Goal: Task Accomplishment & Management: Complete application form

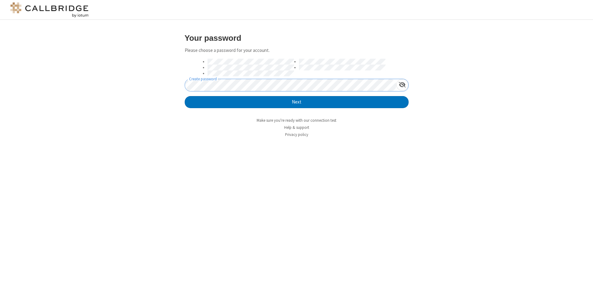
click button "Next" at bounding box center [297, 102] width 224 height 12
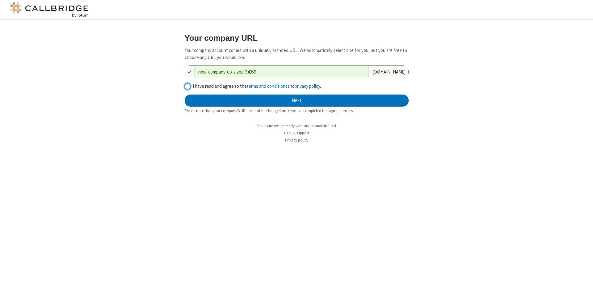
click at [187, 86] on input "I have read and agree to the terms and conditions and privacy policy ." at bounding box center [188, 86] width 6 height 6
checkbox input "true"
click at [296, 100] on button "Next" at bounding box center [297, 100] width 224 height 12
